Goal: Browse casually

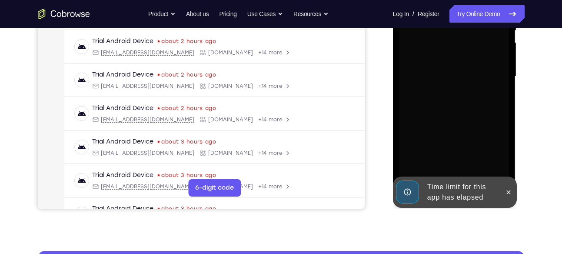
scroll to position [201, 0]
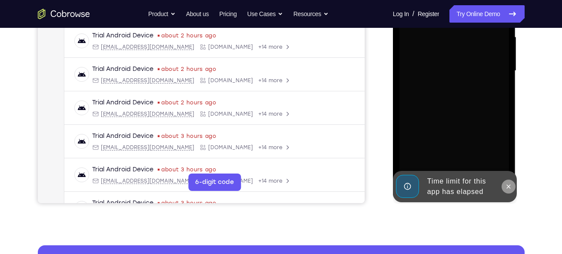
click at [510, 183] on icon at bounding box center [508, 186] width 7 height 7
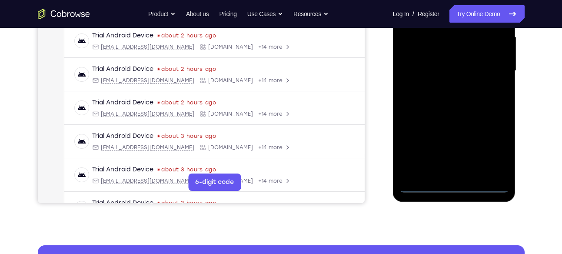
click at [456, 183] on div at bounding box center [453, 70] width 109 height 243
click at [498, 143] on div at bounding box center [453, 70] width 109 height 243
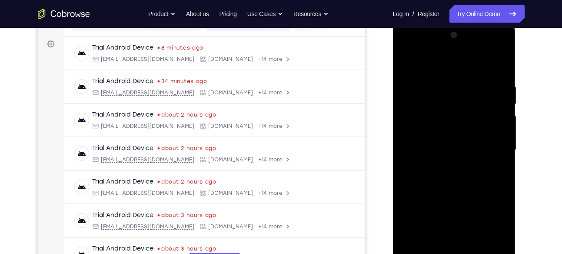
scroll to position [122, 0]
click at [426, 63] on div at bounding box center [453, 150] width 109 height 243
click at [485, 144] on div at bounding box center [453, 150] width 109 height 243
click at [443, 164] on div at bounding box center [453, 150] width 109 height 243
click at [440, 138] on div at bounding box center [453, 150] width 109 height 243
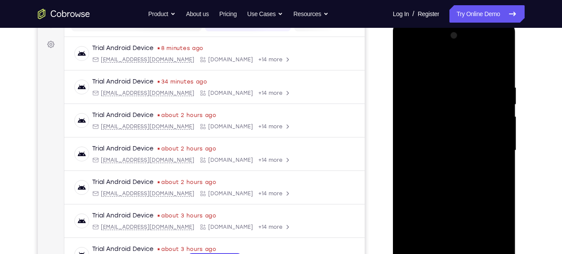
click at [424, 147] on div at bounding box center [453, 150] width 109 height 243
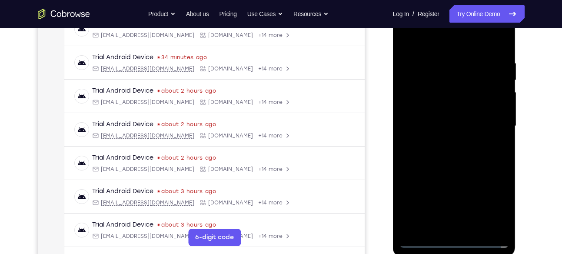
scroll to position [155, 0]
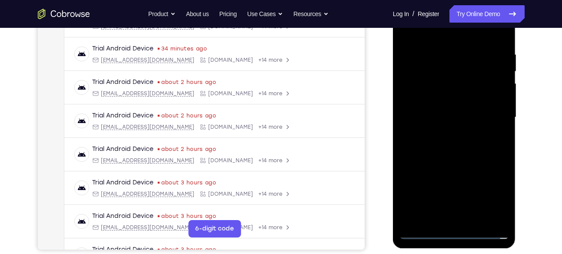
click at [424, 144] on div at bounding box center [453, 117] width 109 height 243
click at [448, 142] on div at bounding box center [453, 117] width 109 height 243
click at [478, 153] on div at bounding box center [453, 117] width 109 height 243
click at [475, 219] on div at bounding box center [453, 117] width 109 height 243
click at [439, 166] on div at bounding box center [453, 117] width 109 height 243
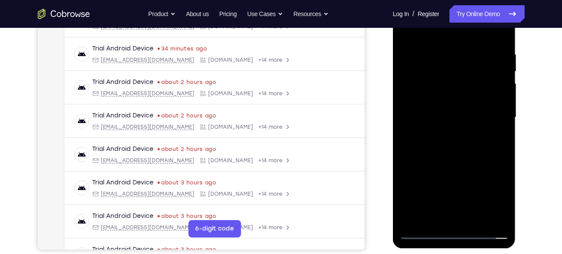
click at [479, 105] on div at bounding box center [453, 117] width 109 height 243
click at [421, 233] on div at bounding box center [453, 117] width 109 height 243
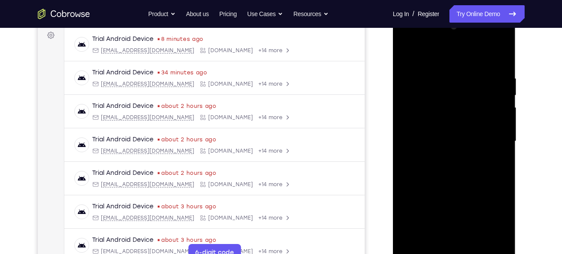
scroll to position [149, 0]
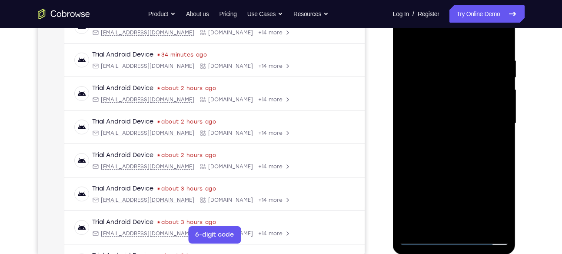
click at [499, 161] on div at bounding box center [453, 123] width 109 height 243
